Goal: Task Accomplishment & Management: Use online tool/utility

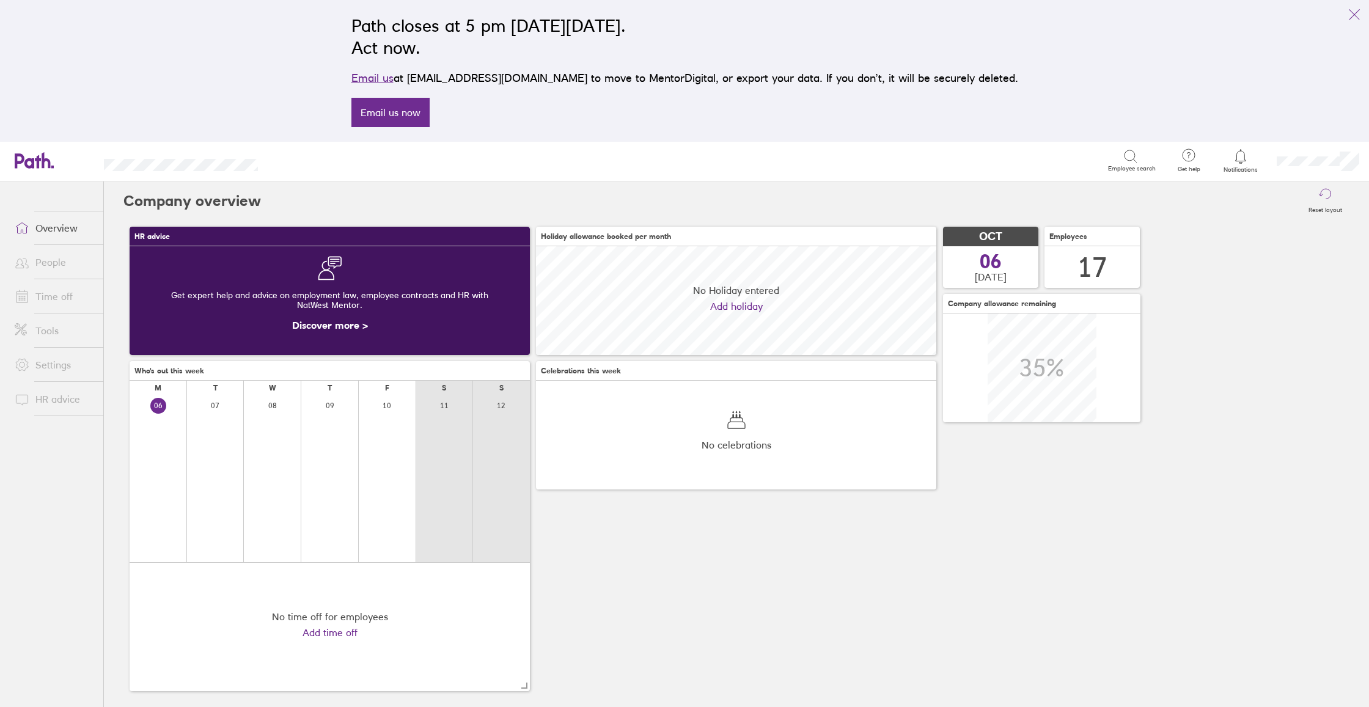
scroll to position [109, 400]
click at [62, 302] on link "Time off" at bounding box center [54, 296] width 98 height 24
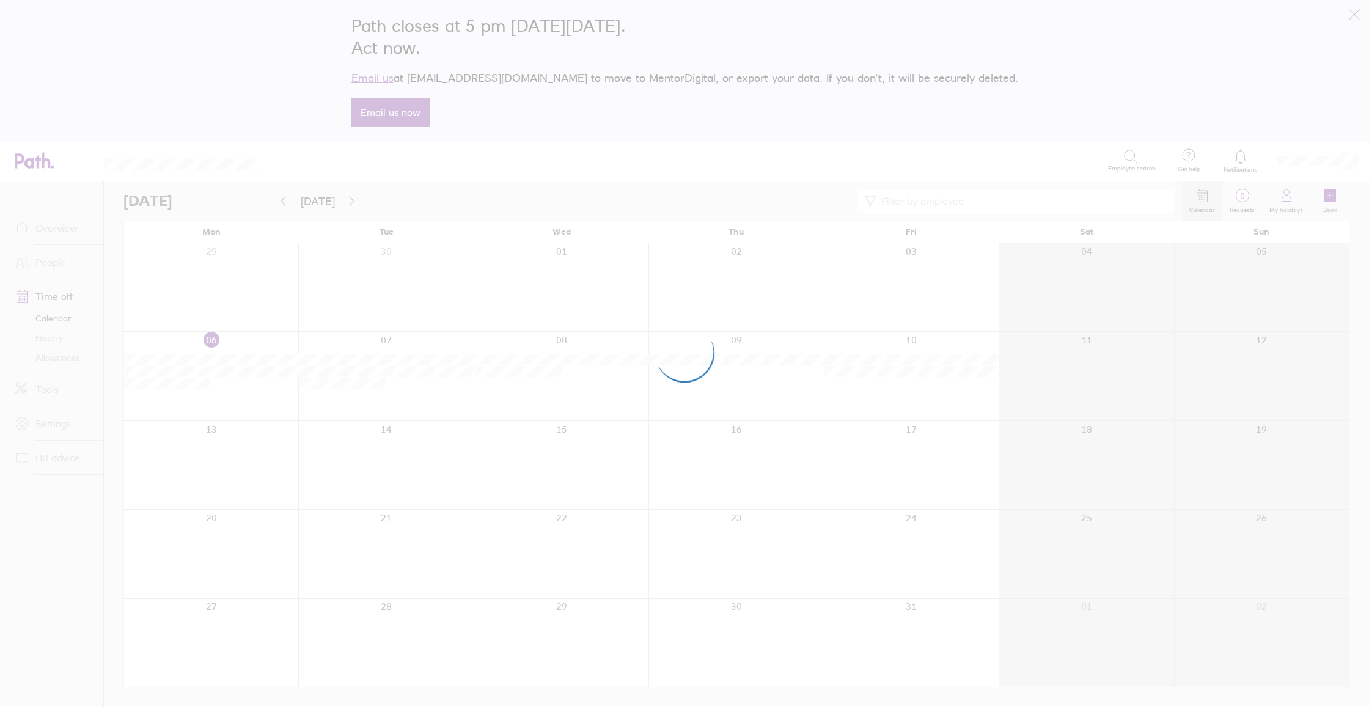
click at [60, 317] on div at bounding box center [684, 353] width 1369 height 707
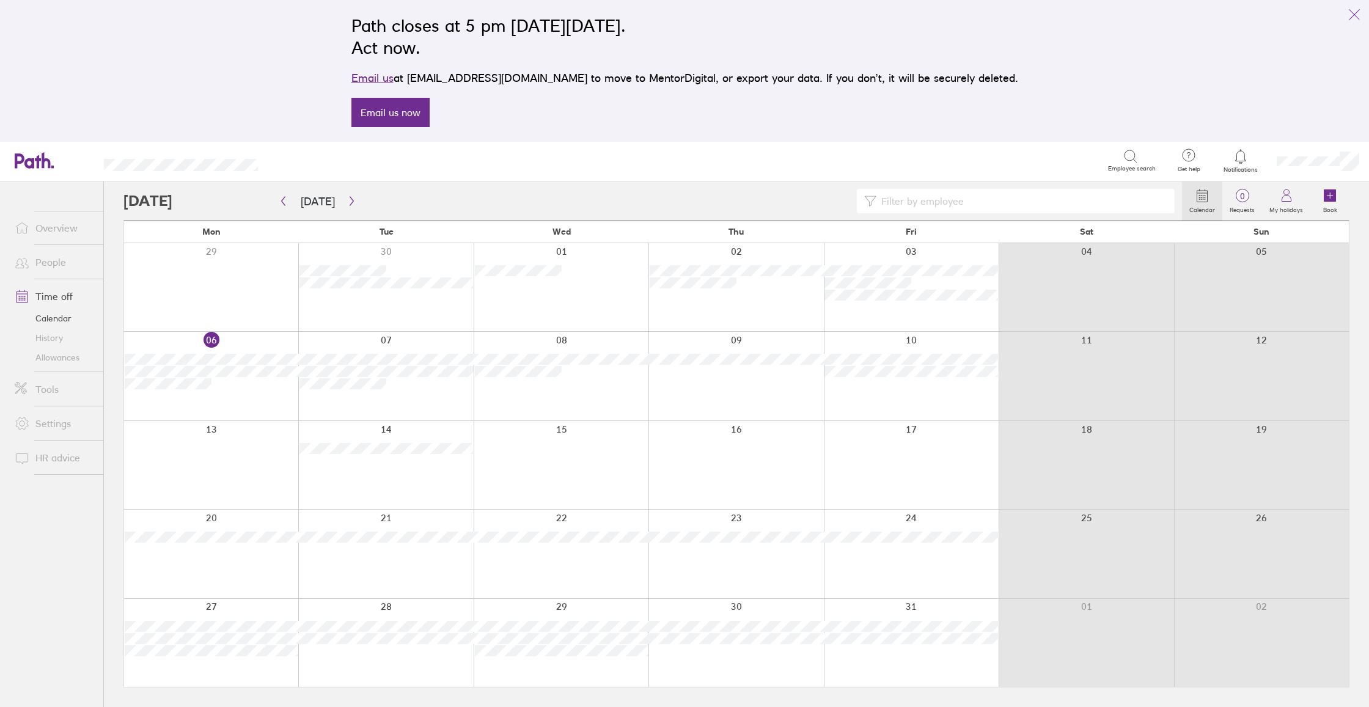
click at [53, 423] on link "Settings" at bounding box center [54, 423] width 98 height 24
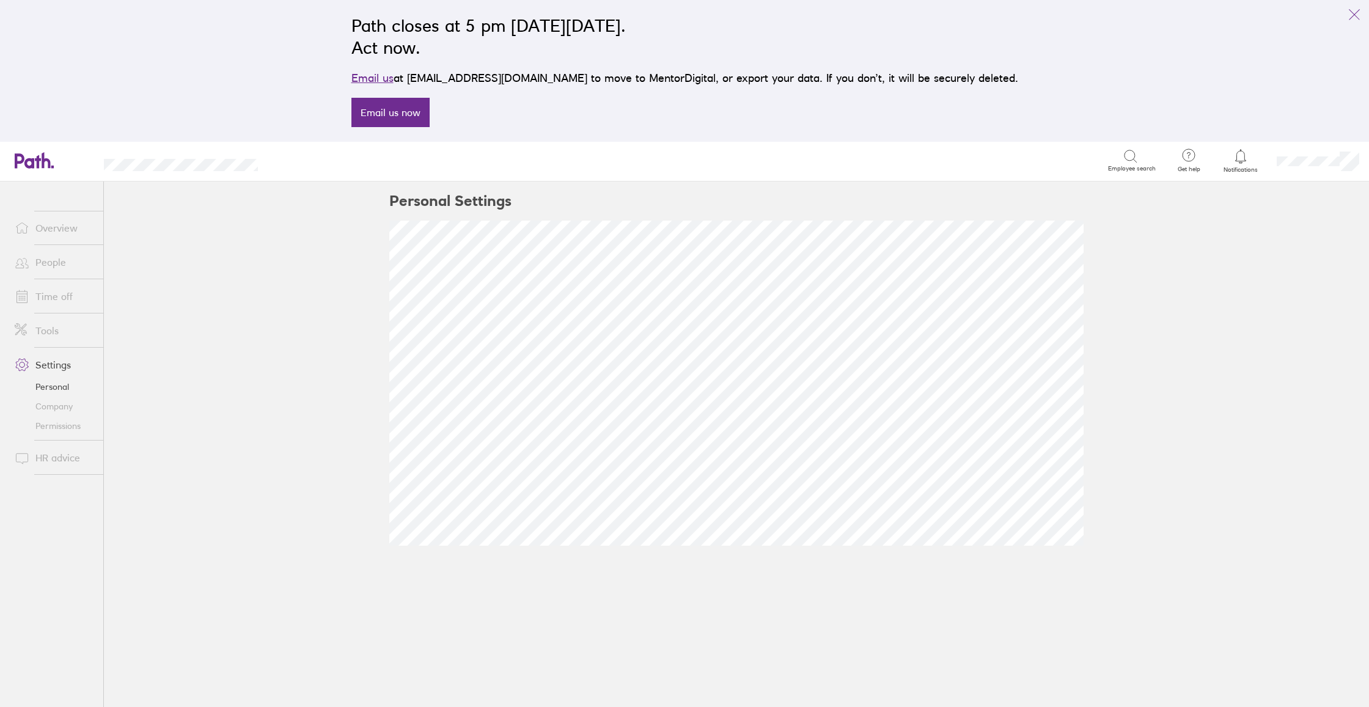
click at [52, 330] on link "Tools" at bounding box center [54, 331] width 98 height 24
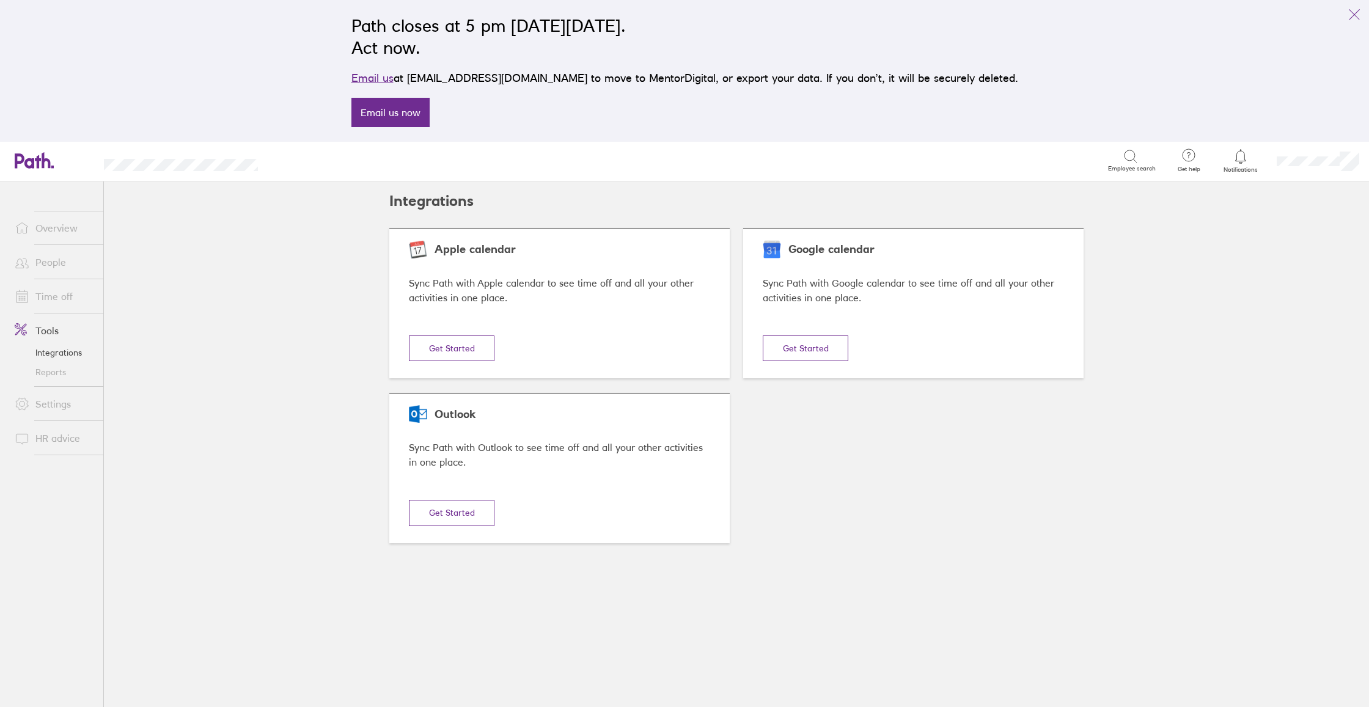
click at [441, 348] on button "Get Started" at bounding box center [452, 349] width 86 height 26
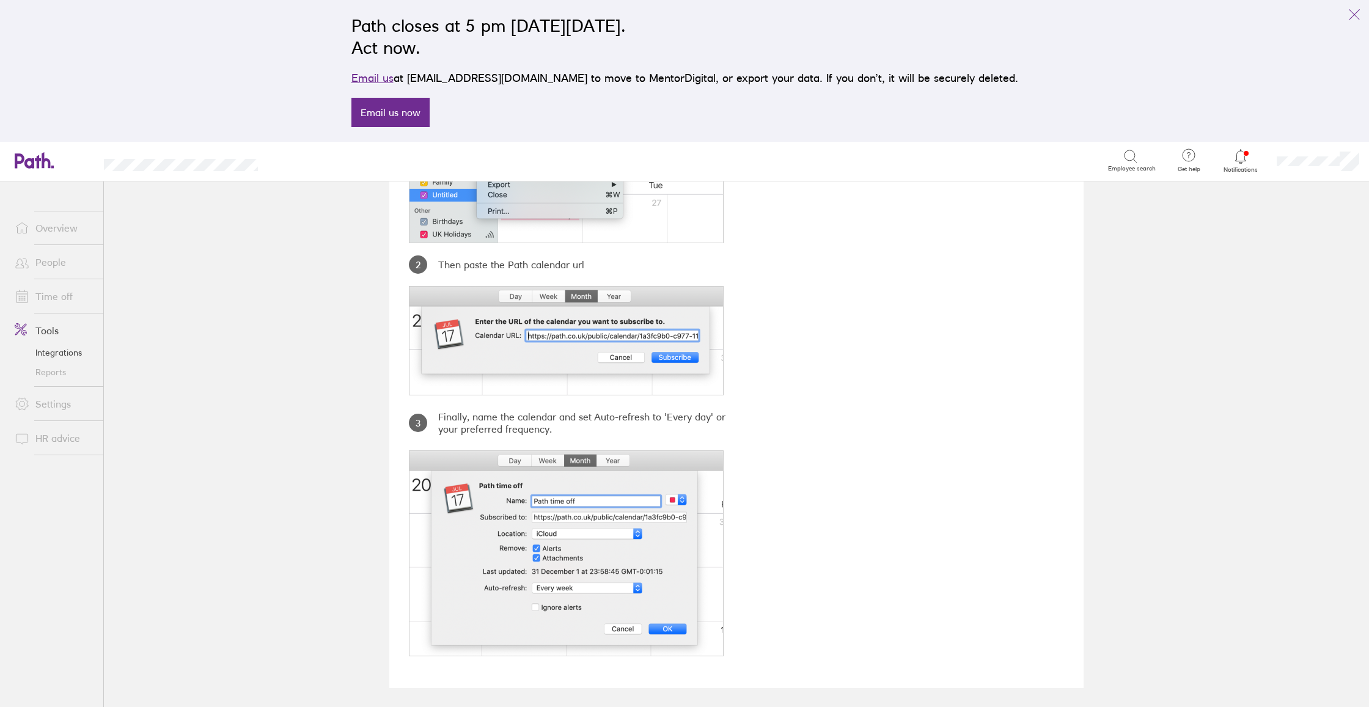
click at [53, 287] on link "Time off" at bounding box center [54, 296] width 98 height 24
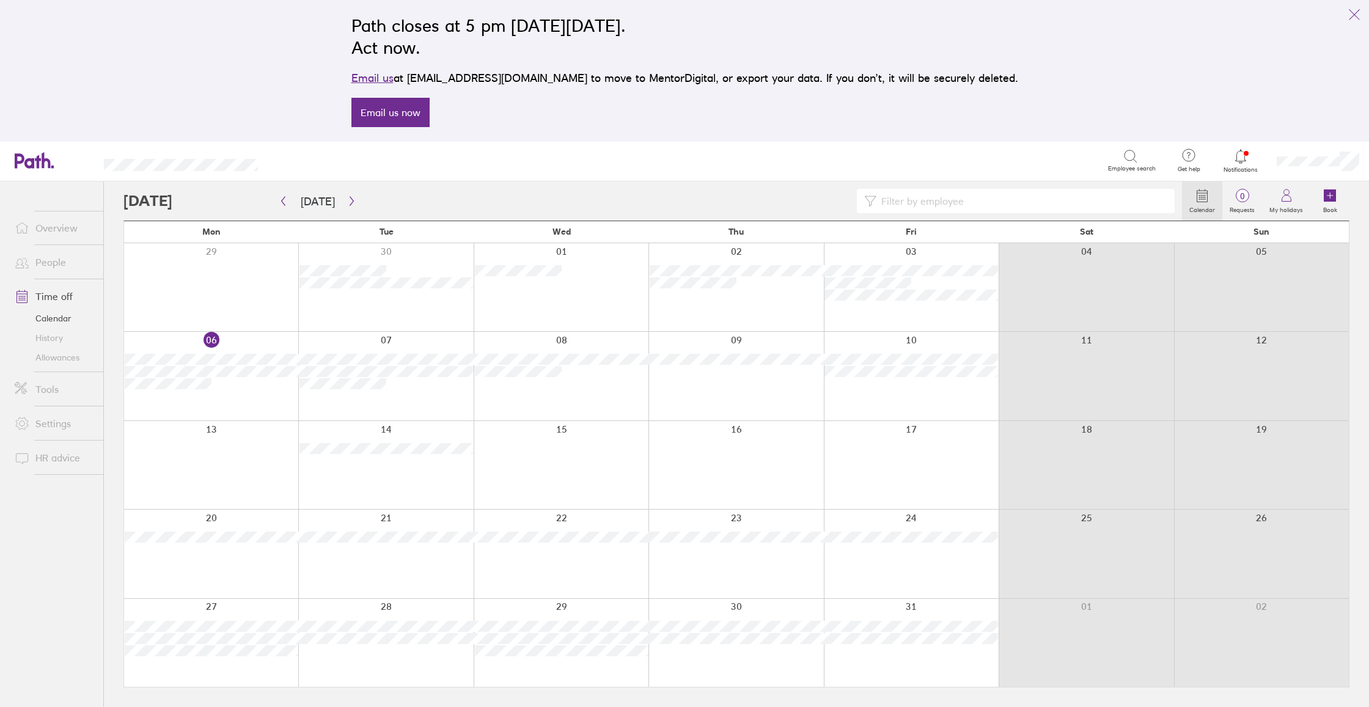
click at [1365, 18] on button "link" at bounding box center [1355, 14] width 24 height 24
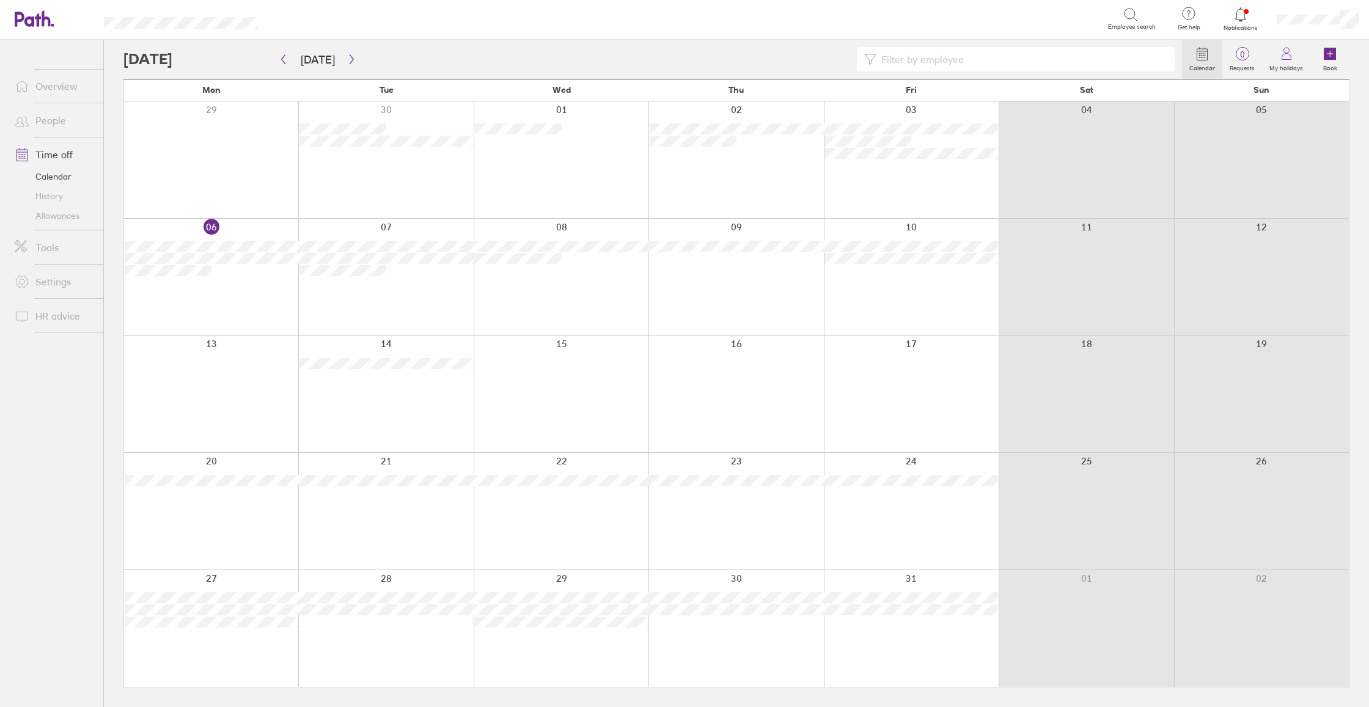
click at [25, 276] on icon at bounding box center [22, 282] width 12 height 12
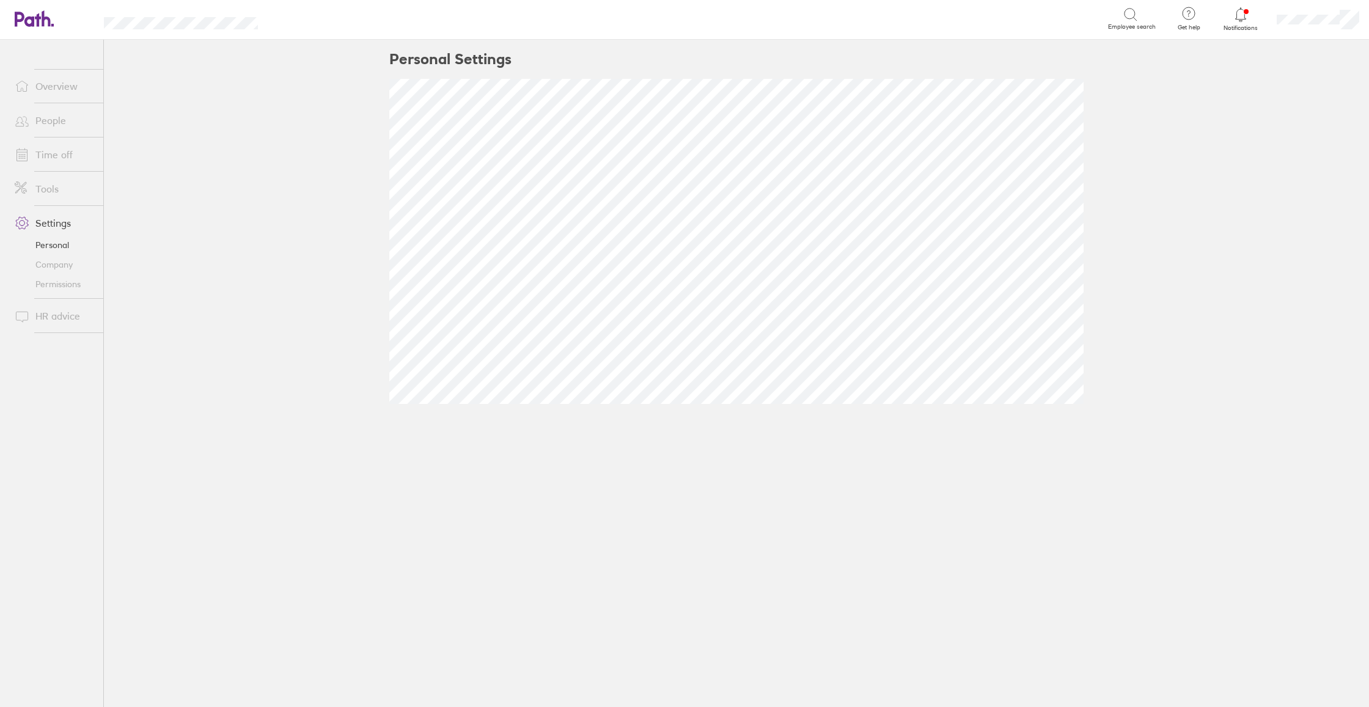
click at [66, 193] on link "Tools" at bounding box center [54, 189] width 98 height 24
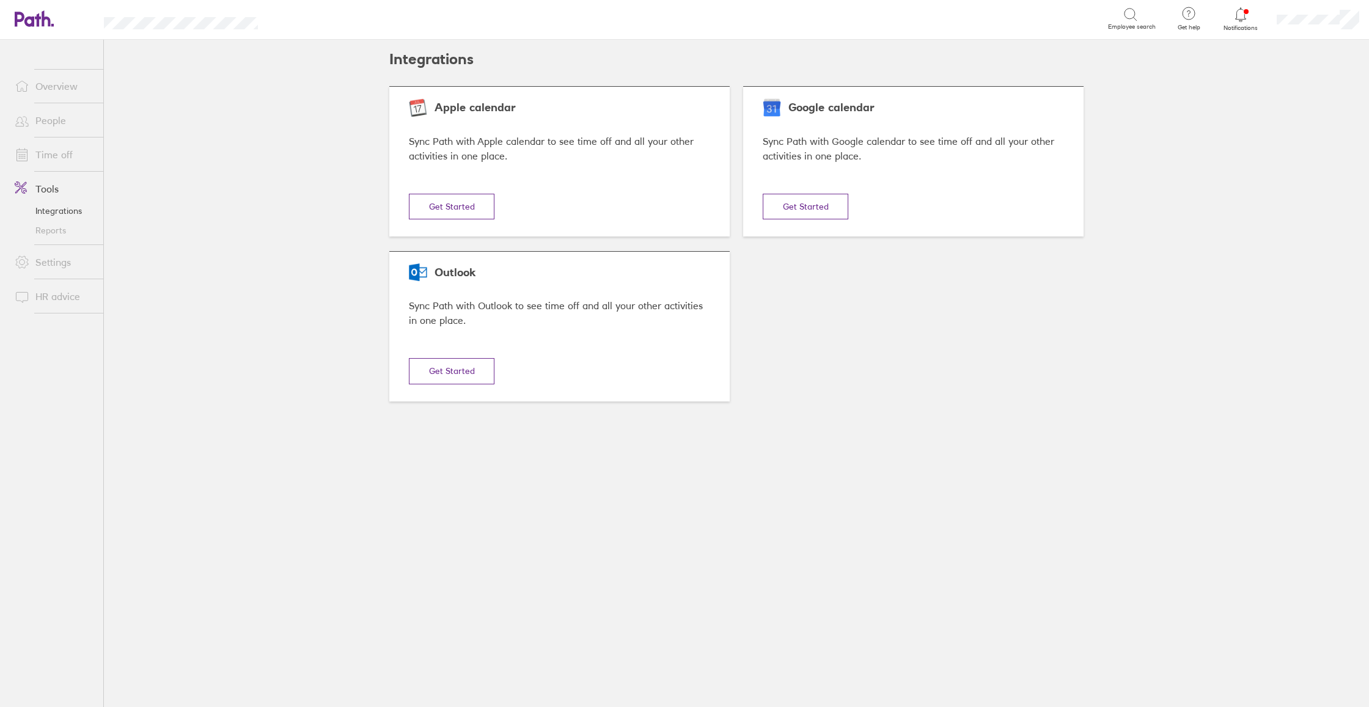
click at [470, 213] on button "Get Started" at bounding box center [452, 207] width 86 height 26
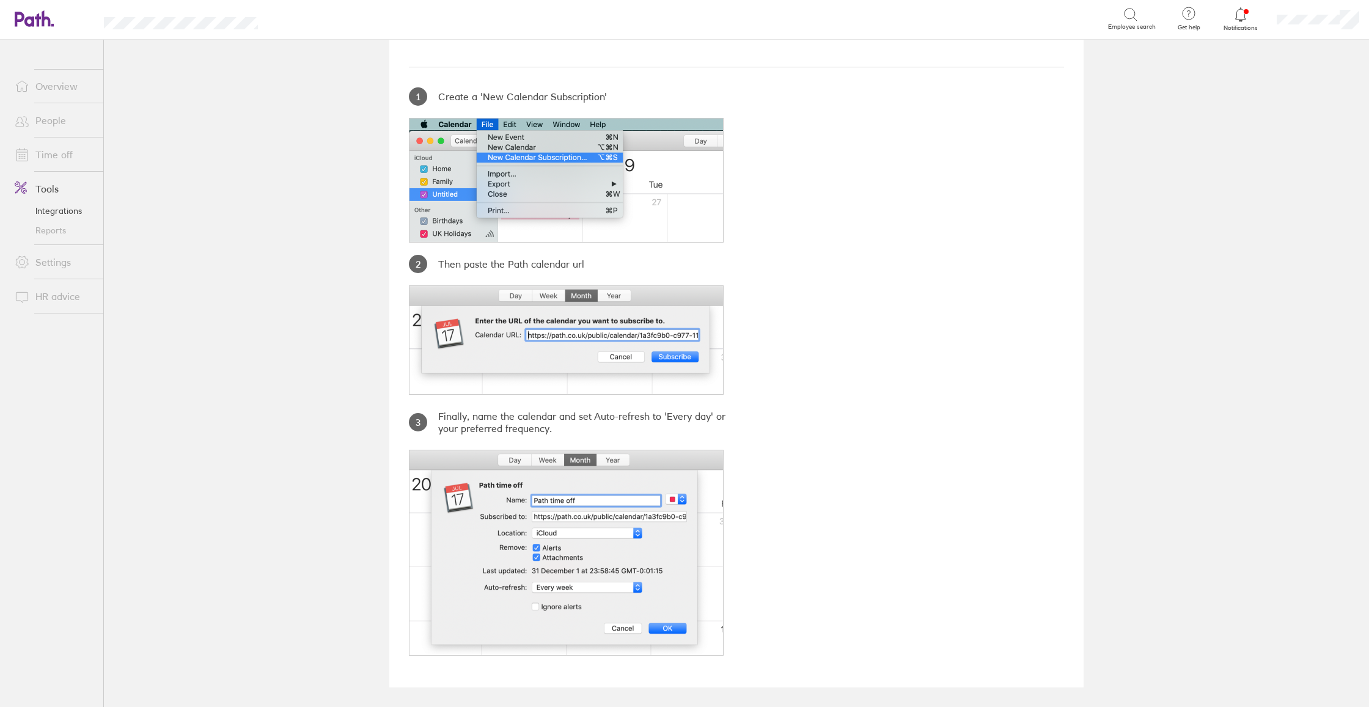
scroll to position [154, 0]
click at [51, 155] on link "Time off" at bounding box center [54, 154] width 98 height 24
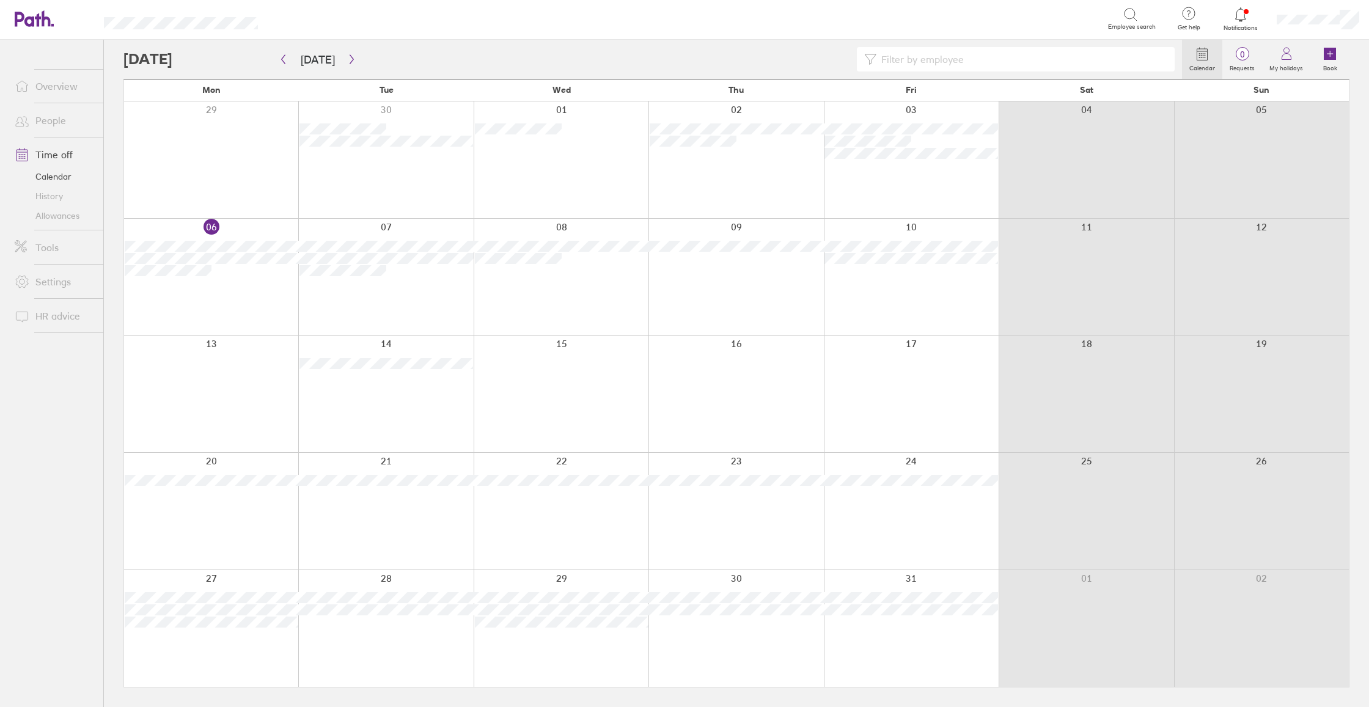
click at [1218, 54] on link "Calendar" at bounding box center [1202, 59] width 40 height 39
click at [53, 248] on link "Tools" at bounding box center [54, 247] width 98 height 24
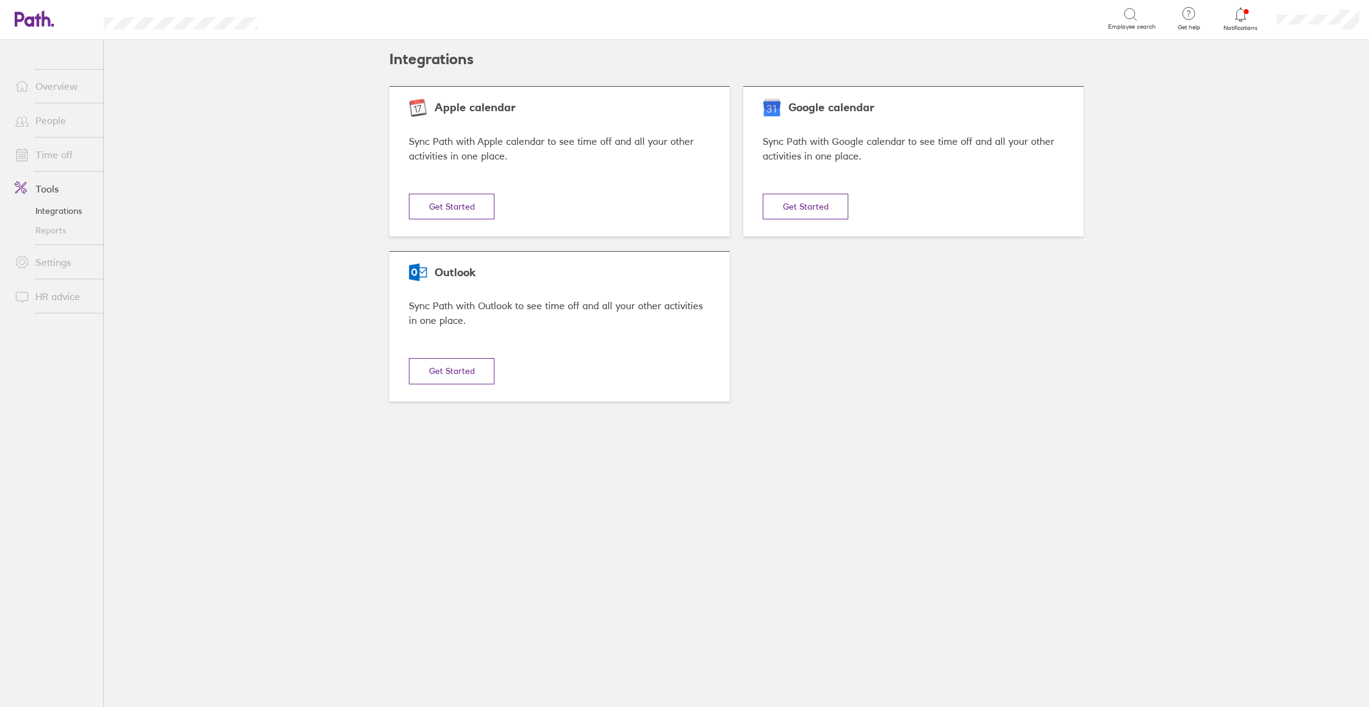
click at [481, 215] on button "Get Started" at bounding box center [452, 207] width 86 height 26
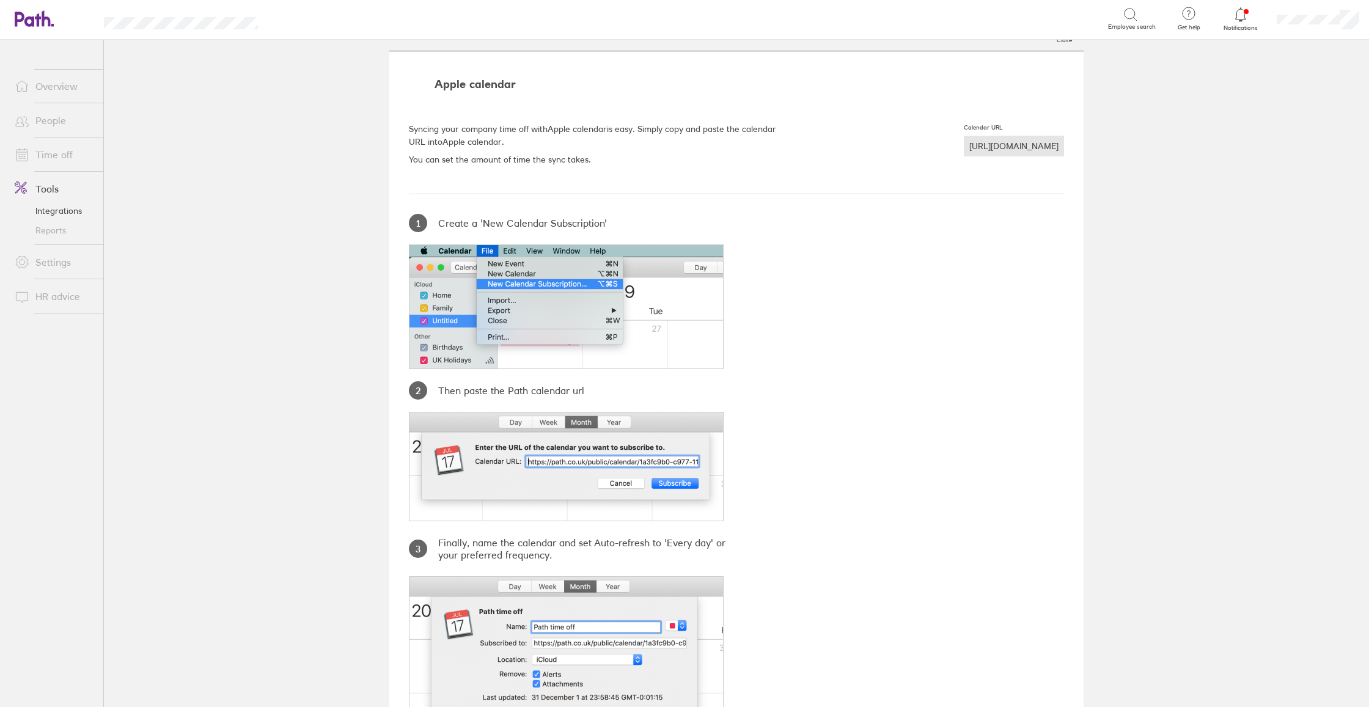
scroll to position [42, 0]
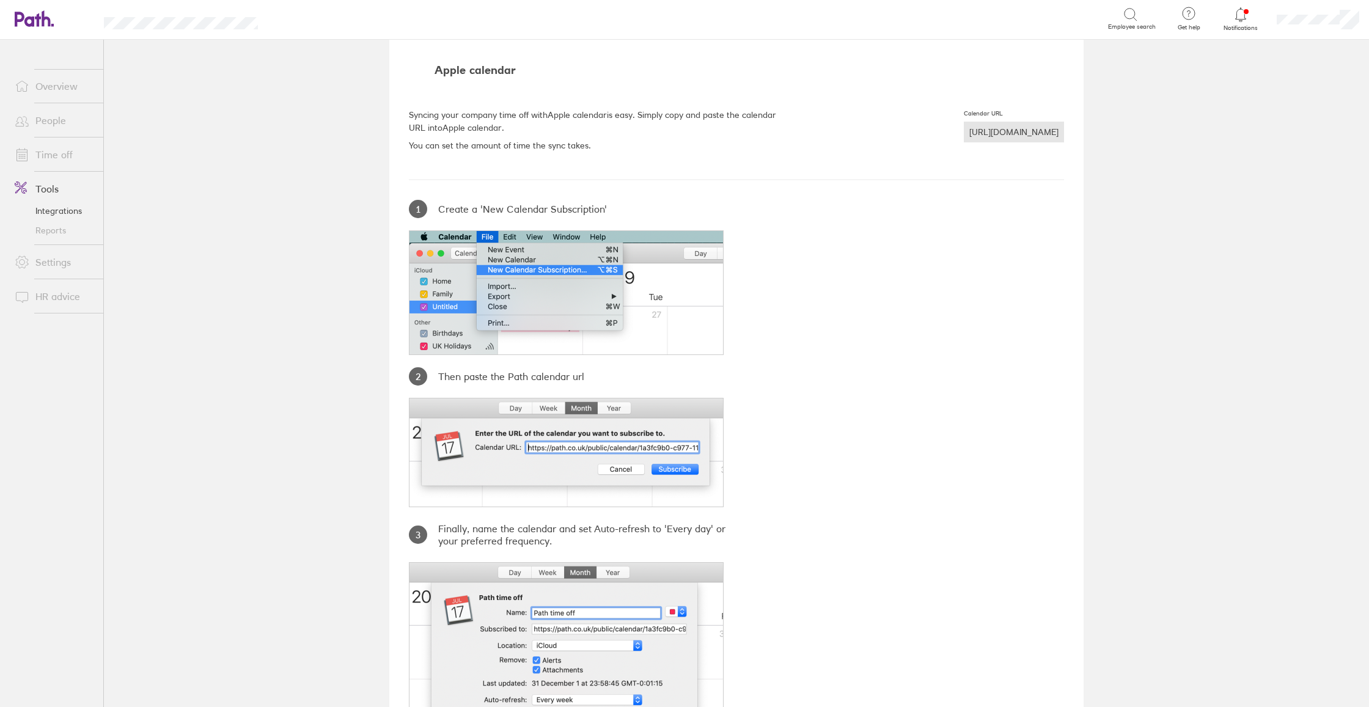
click at [964, 133] on div "[URL][DOMAIN_NAME]" at bounding box center [1014, 132] width 100 height 21
click at [378, 679] on main "Integrations Close Apple calendar Syncing your company time off with Apple cale…" at bounding box center [737, 374] width 1266 height 668
click at [1077, 630] on div "Apple calendar Syncing your company time off with Apple calendar is easy. Simpl…" at bounding box center [736, 419] width 695 height 764
click at [146, 212] on main "Integrations Close Apple calendar Syncing your company time off with Apple cale…" at bounding box center [737, 374] width 1266 height 668
click at [1243, 23] on div at bounding box center [1242, 14] width 40 height 17
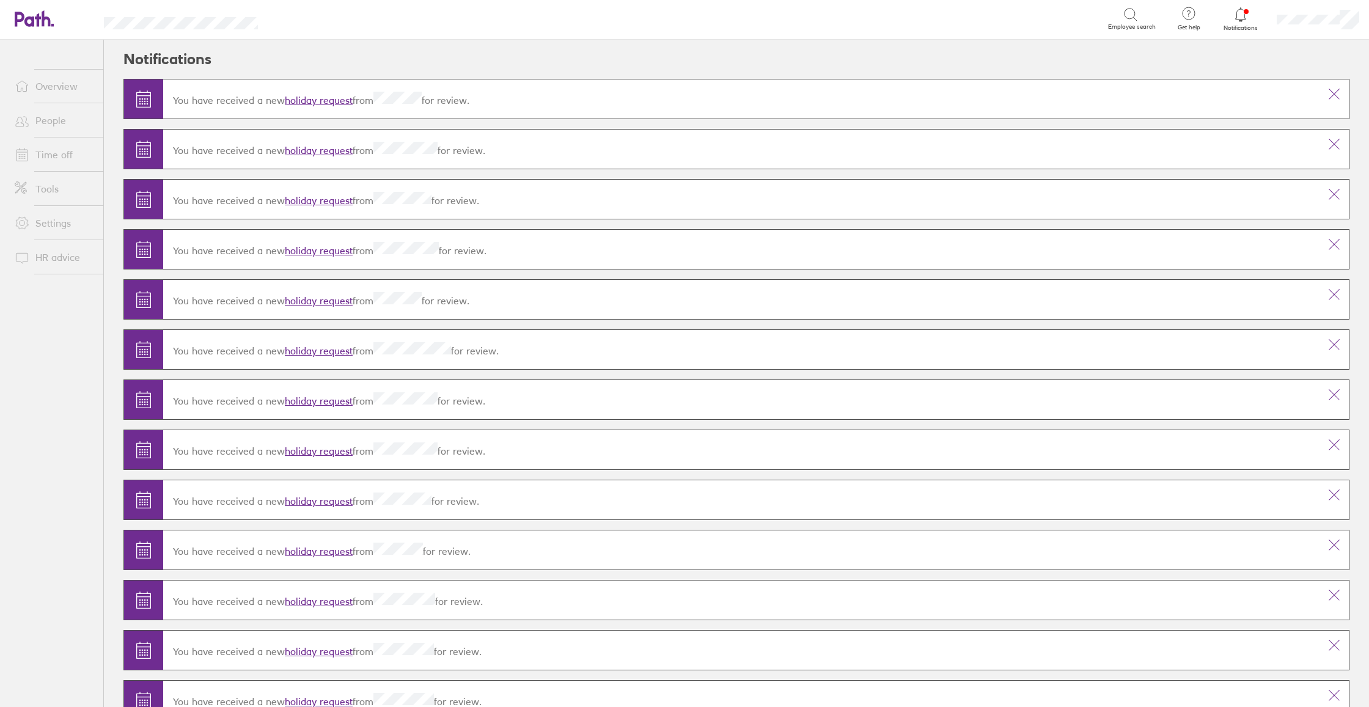
click at [71, 87] on link "Overview" at bounding box center [54, 86] width 98 height 24
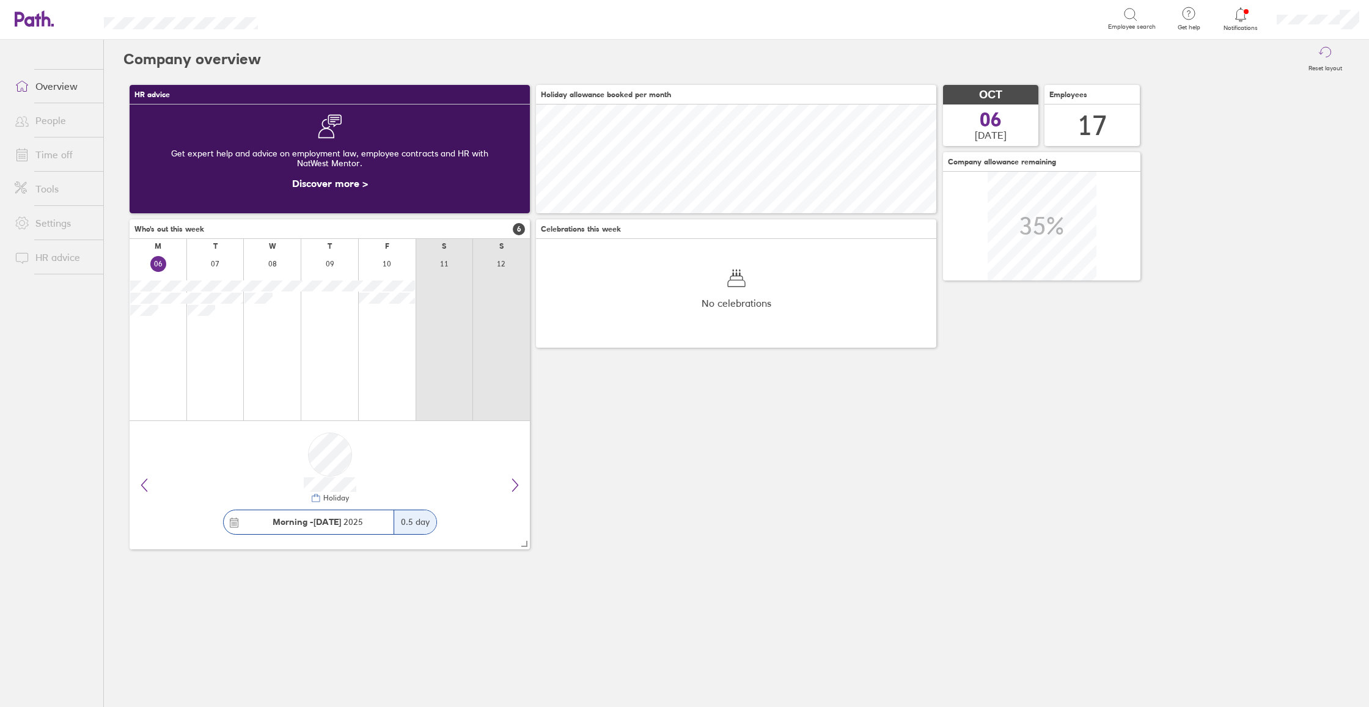
scroll to position [109, 400]
click at [68, 221] on link "Settings" at bounding box center [54, 223] width 98 height 24
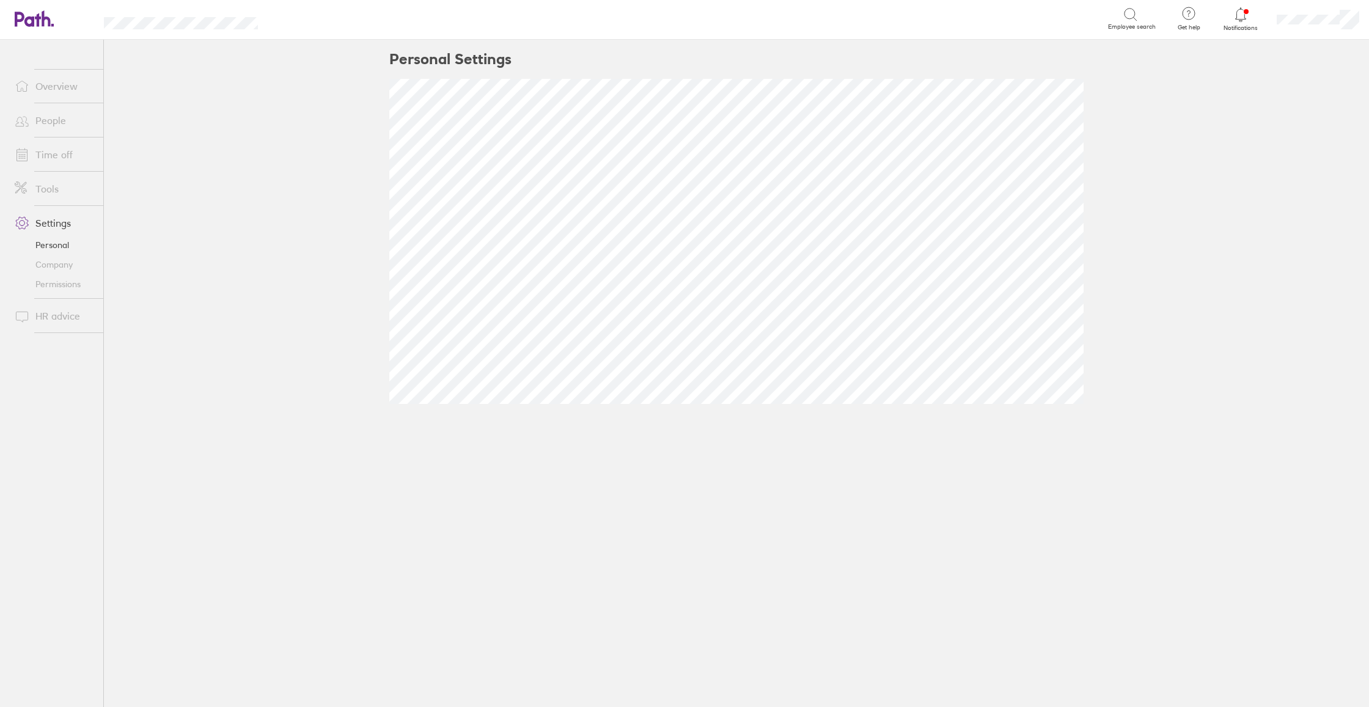
click at [47, 91] on link "Overview" at bounding box center [54, 86] width 98 height 24
